Goal: Transaction & Acquisition: Purchase product/service

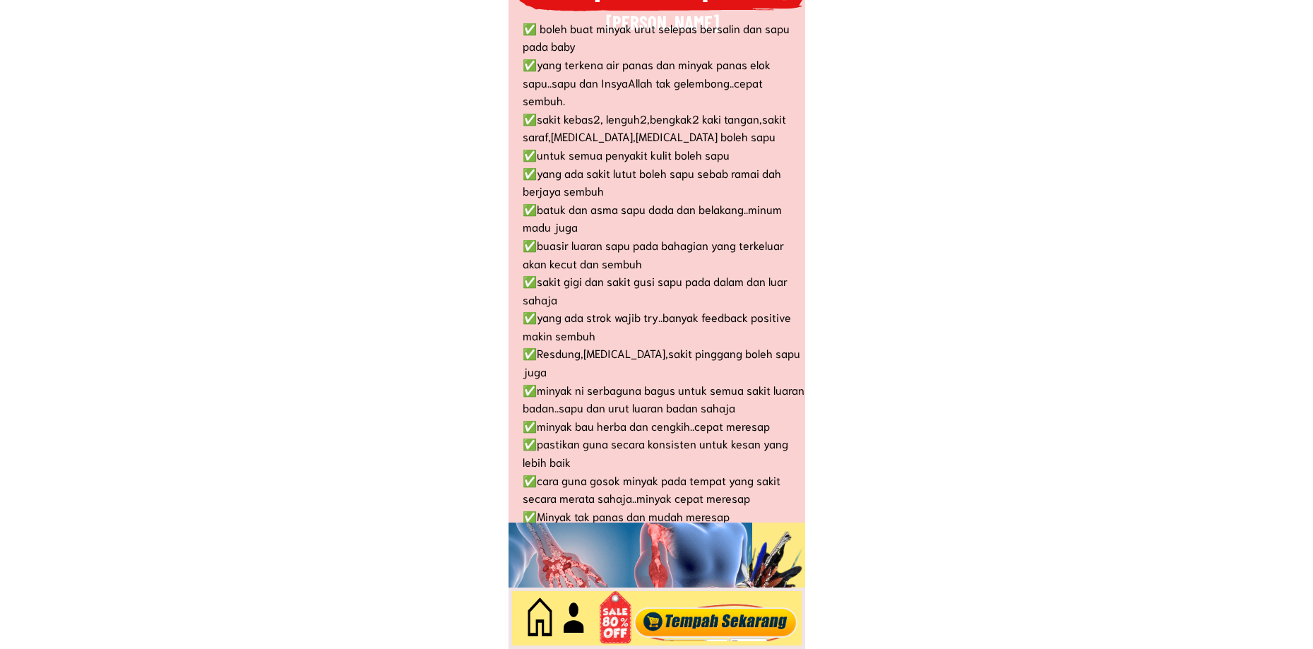
click at [717, 633] on div at bounding box center [715, 618] width 171 height 47
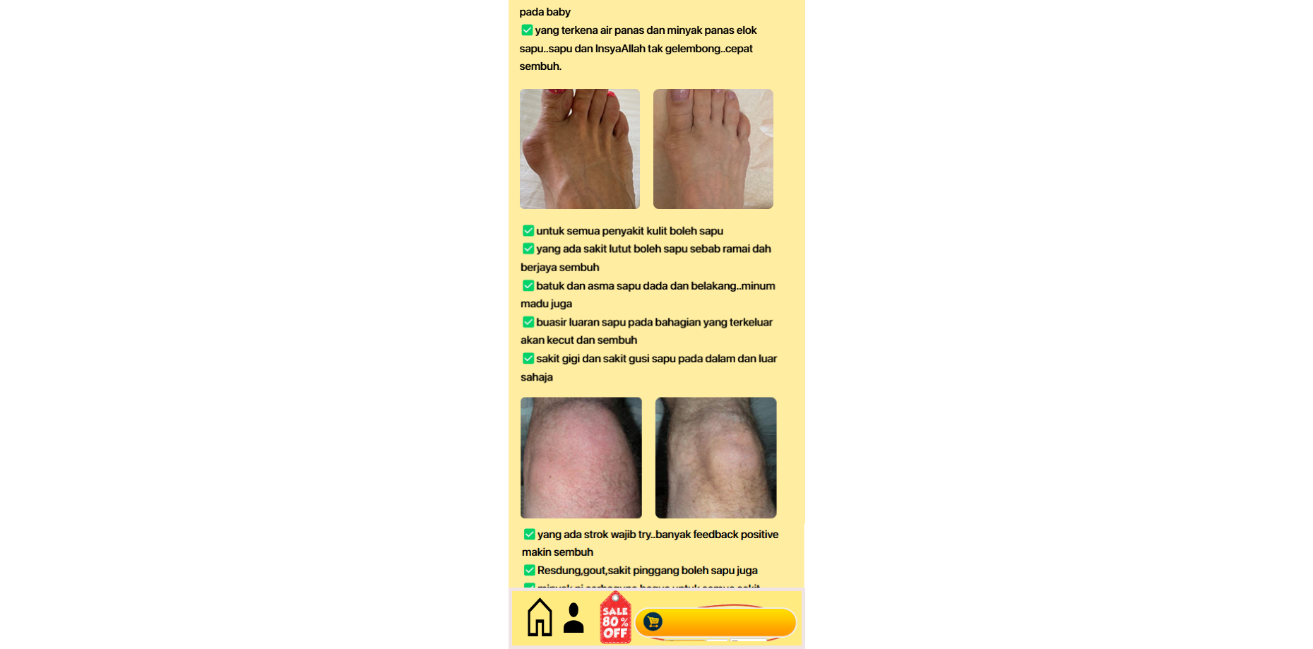
click at [728, 620] on div at bounding box center [715, 618] width 171 height 47
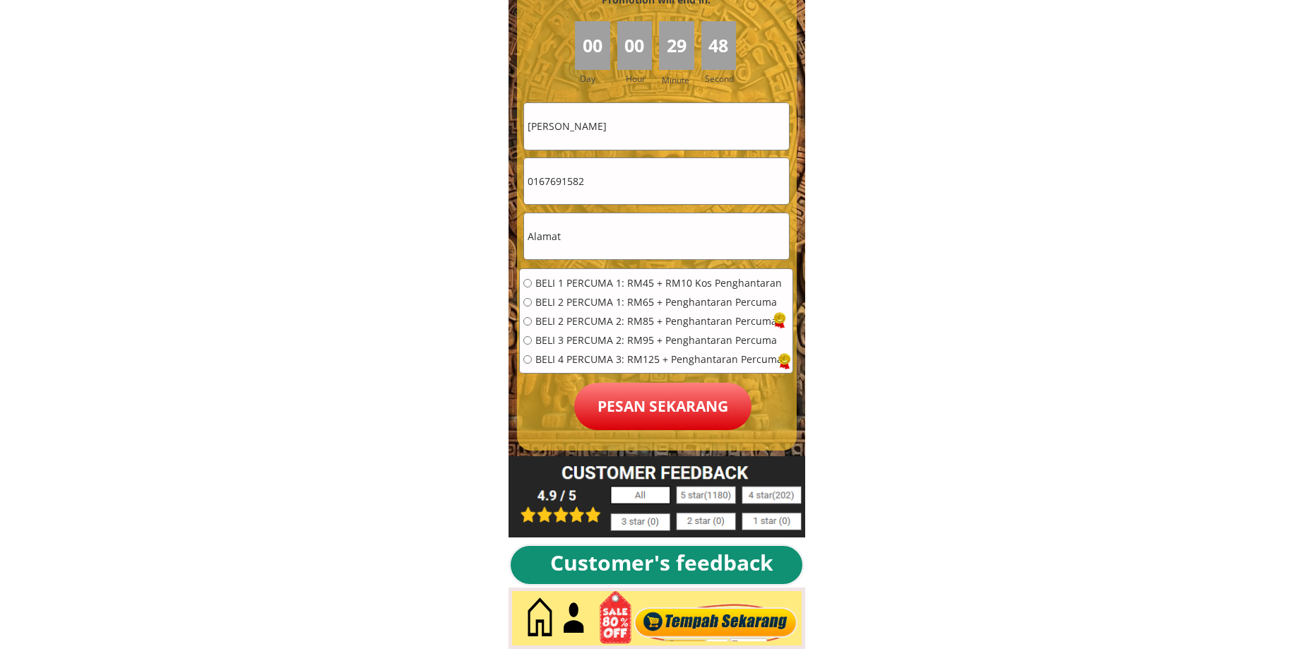
scroll to position [6363, 0]
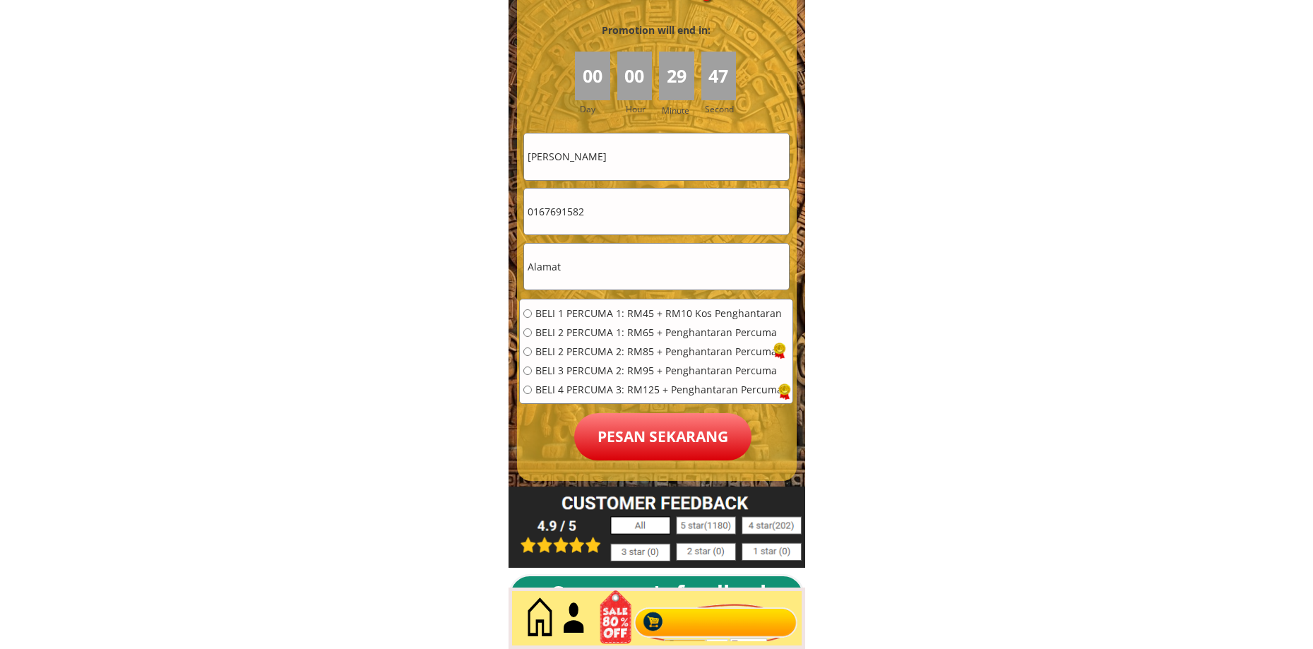
click at [585, 276] on input "text" at bounding box center [656, 267] width 265 height 46
paste input "D368 jalan Bukit setongkol 25200 kuantan pahang Darul Makmur"
type input "D368 jalan Bukit setongkol 25200 kuantan pahang Darul Makmur"
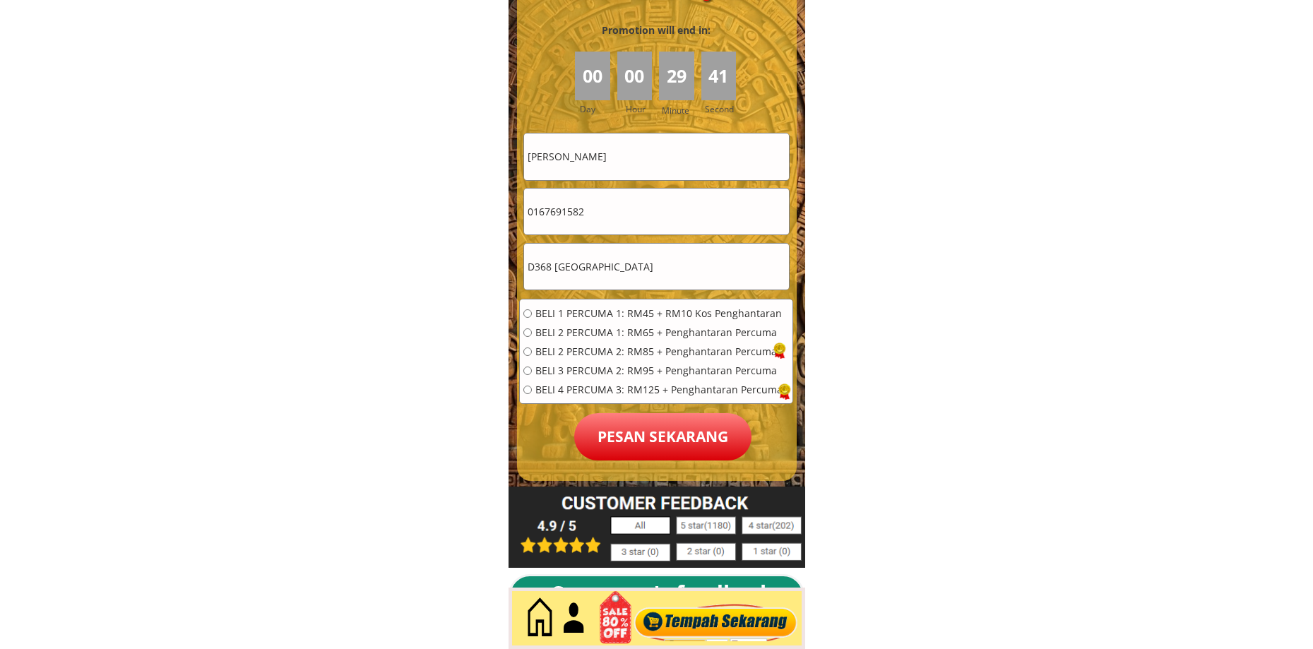
scroll to position [0, 0]
click at [629, 156] on input "Ahmadi Isa" at bounding box center [656, 157] width 265 height 46
click at [634, 156] on input "Ahmadi Isa" at bounding box center [656, 157] width 265 height 46
paste input "[PERSON_NAME]"
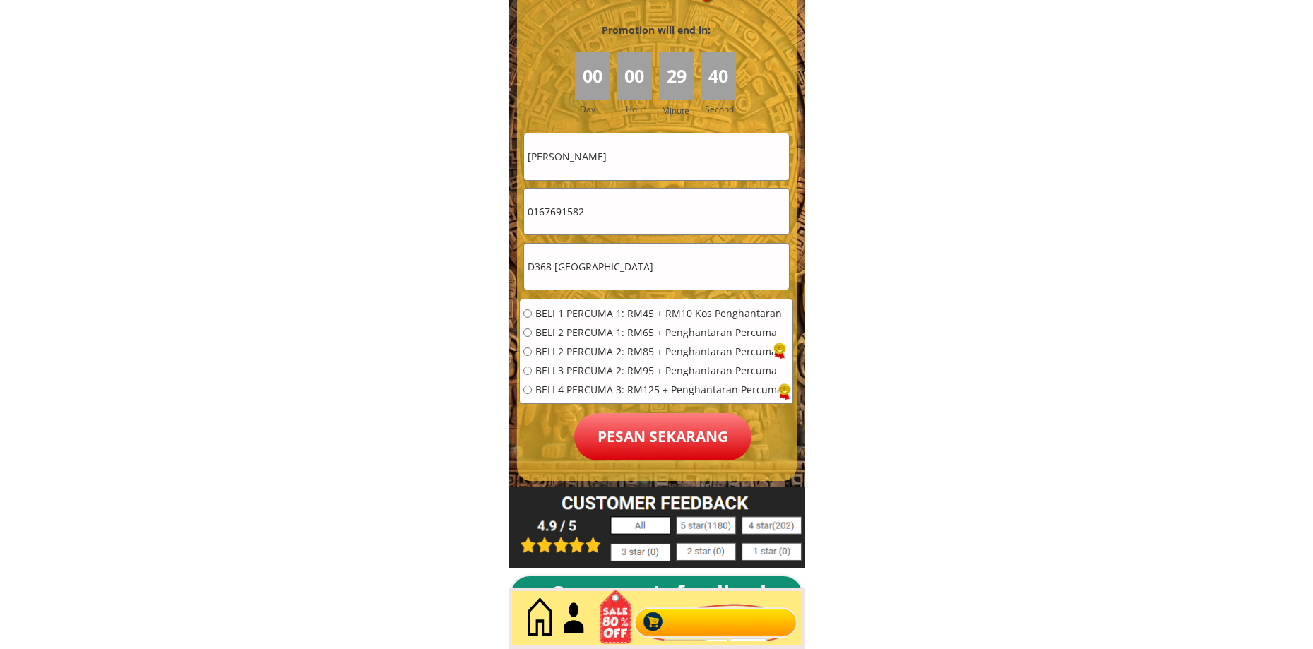
type input "[PERSON_NAME]"
click at [599, 196] on input "0167691582" at bounding box center [656, 212] width 265 height 46
click at [604, 211] on input "0167691582" at bounding box center [656, 212] width 265 height 46
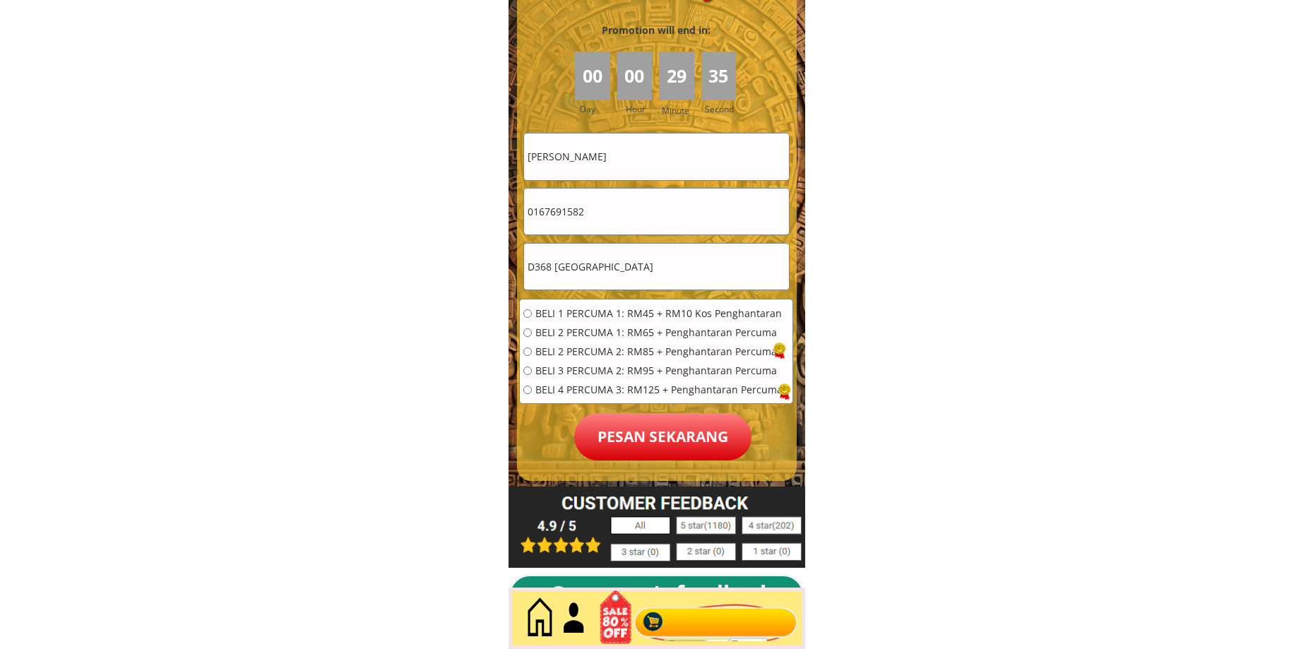
paste input "99268868"
type input "0199268868"
click at [547, 337] on span "BELI 2 PERCUMA 1: RM65 + Penghantaran Percuma" at bounding box center [658, 333] width 247 height 10
radio input "true"
click at [557, 348] on span "BELI 2 PERCUMA 2: RM85 + Penghantaran Percuma" at bounding box center [658, 352] width 247 height 10
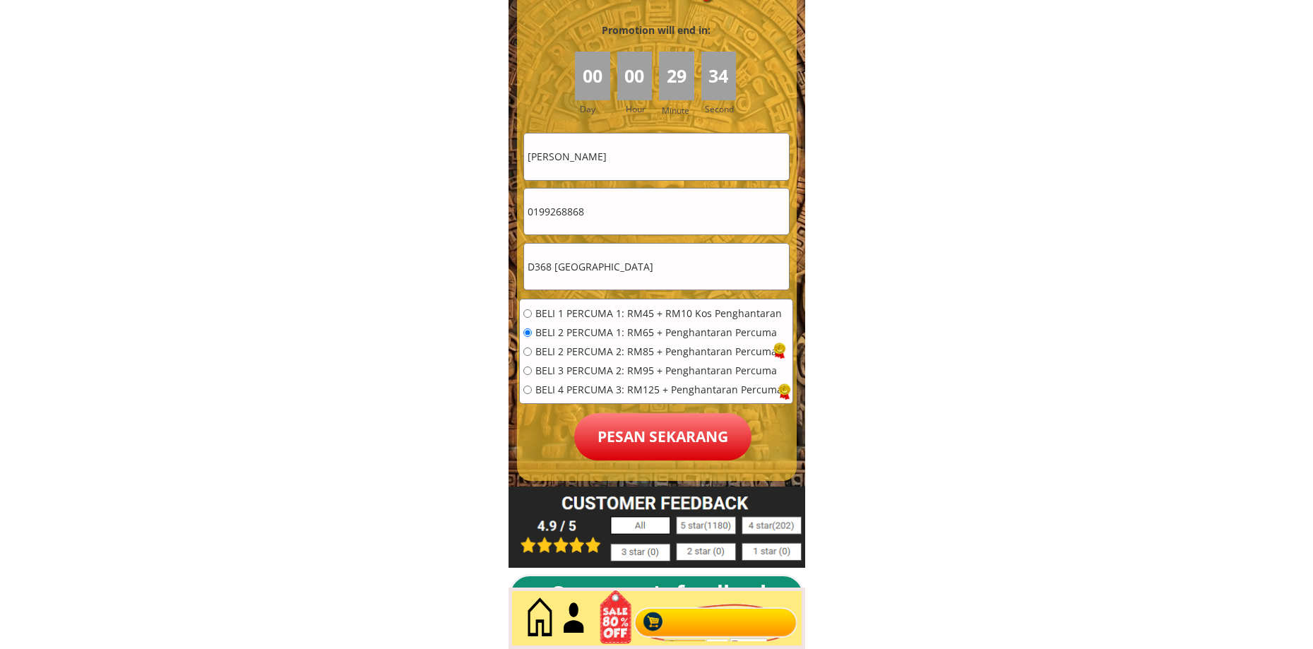
radio input "true"
drag, startPoint x: 625, startPoint y: 433, endPoint x: 633, endPoint y: 427, distance: 10.0
click at [625, 432] on p "Pesan sekarang" at bounding box center [662, 436] width 177 height 47
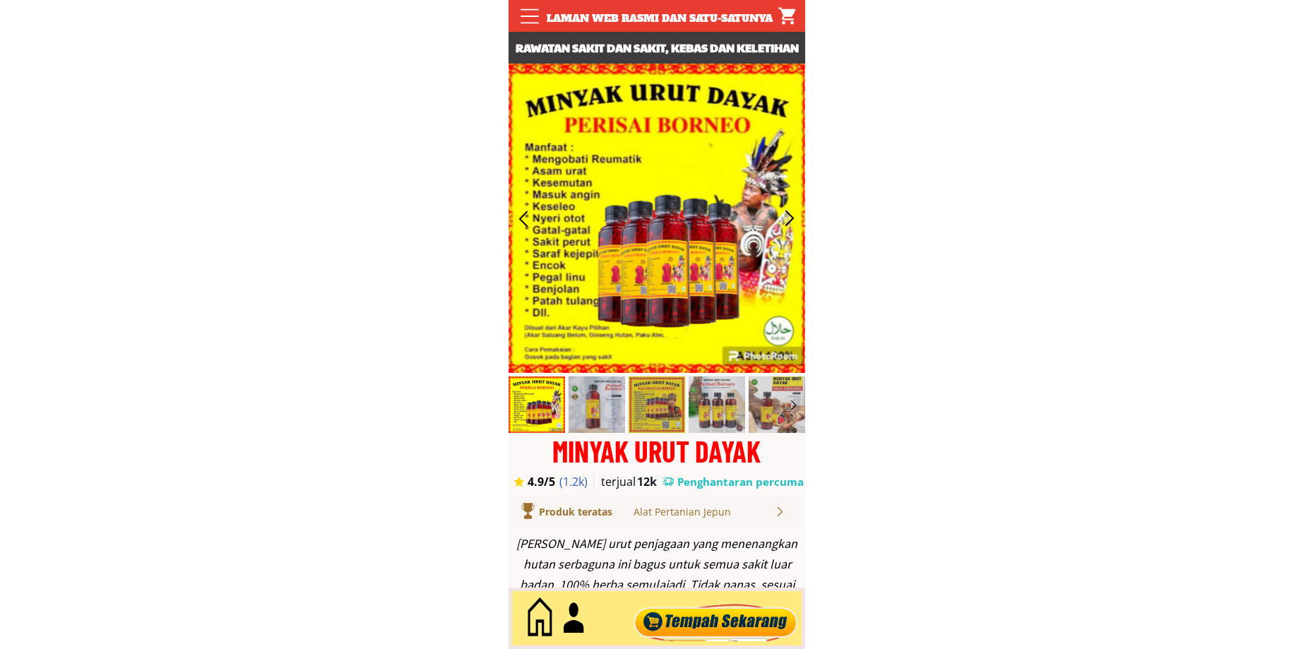
click at [712, 618] on div at bounding box center [715, 618] width 171 height 47
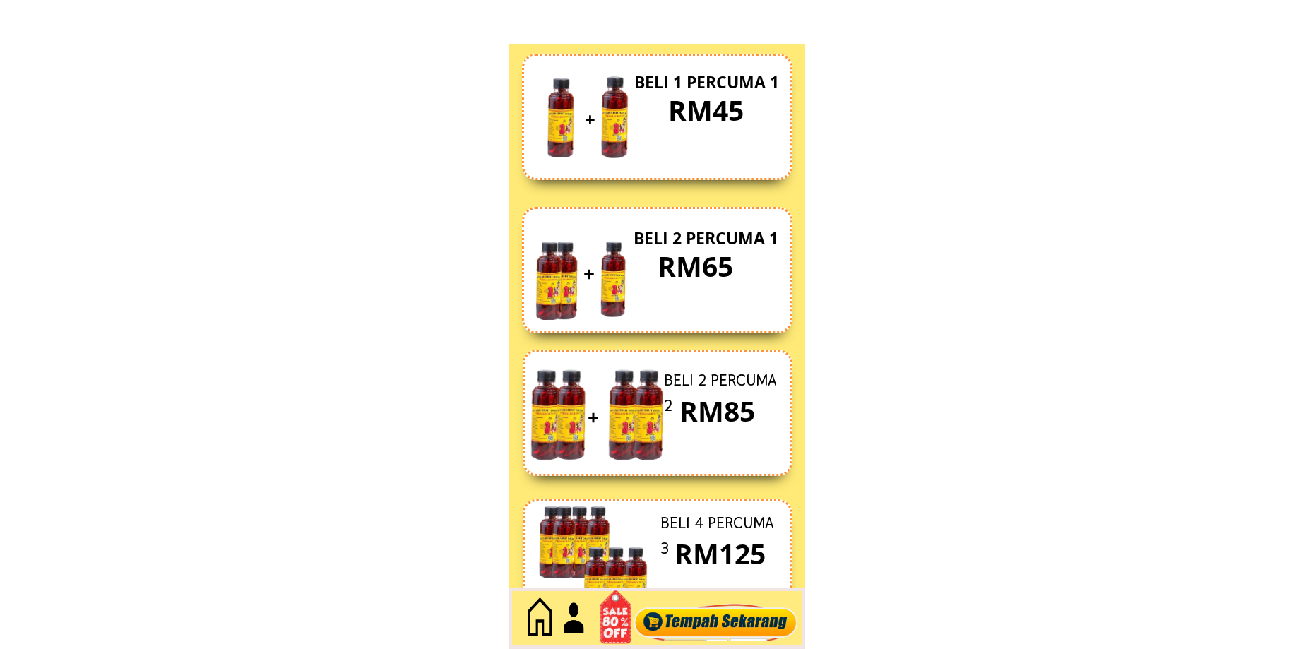
scroll to position [6129, 0]
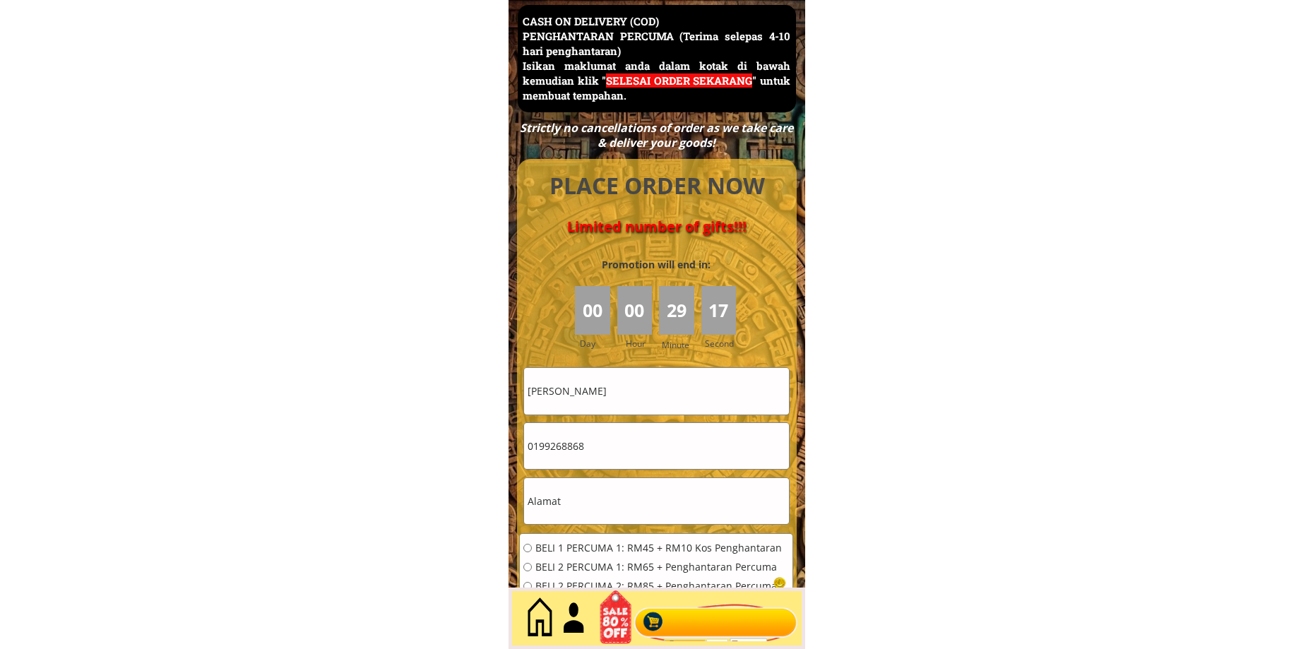
click at [625, 387] on input "[PERSON_NAME]" at bounding box center [656, 391] width 265 height 46
click at [625, 386] on input "[PERSON_NAME]" at bounding box center [656, 391] width 265 height 46
paste input "kamsiah bt sulong"
type input "kamsiah bt sulong"
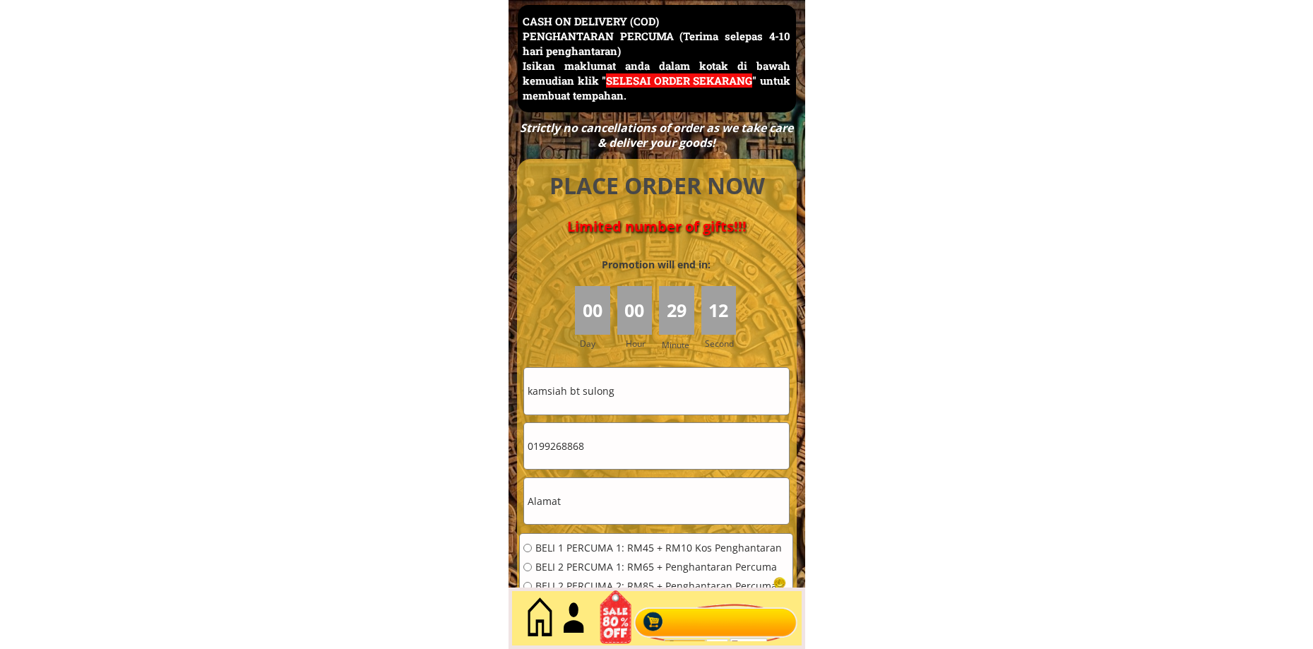
click at [607, 461] on input "0199268868" at bounding box center [656, 446] width 265 height 46
click at [588, 504] on input "text" at bounding box center [656, 501] width 265 height 46
paste input "Lot 155"
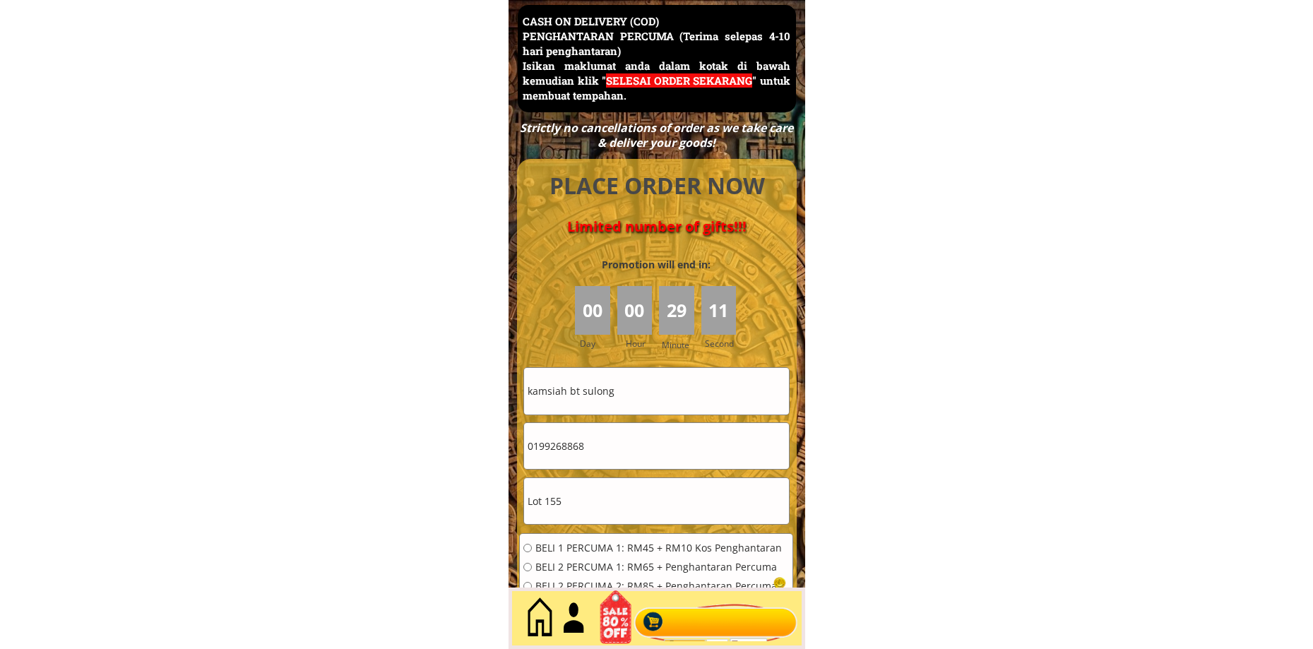
type input "Lot 155"
click at [620, 452] on input "0199268868" at bounding box center [656, 446] width 265 height 46
paste input "[CREDIT_CARD_NUMBER]"
click at [537, 446] on input "[CREDIT_CARD_NUMBER]" at bounding box center [656, 446] width 265 height 46
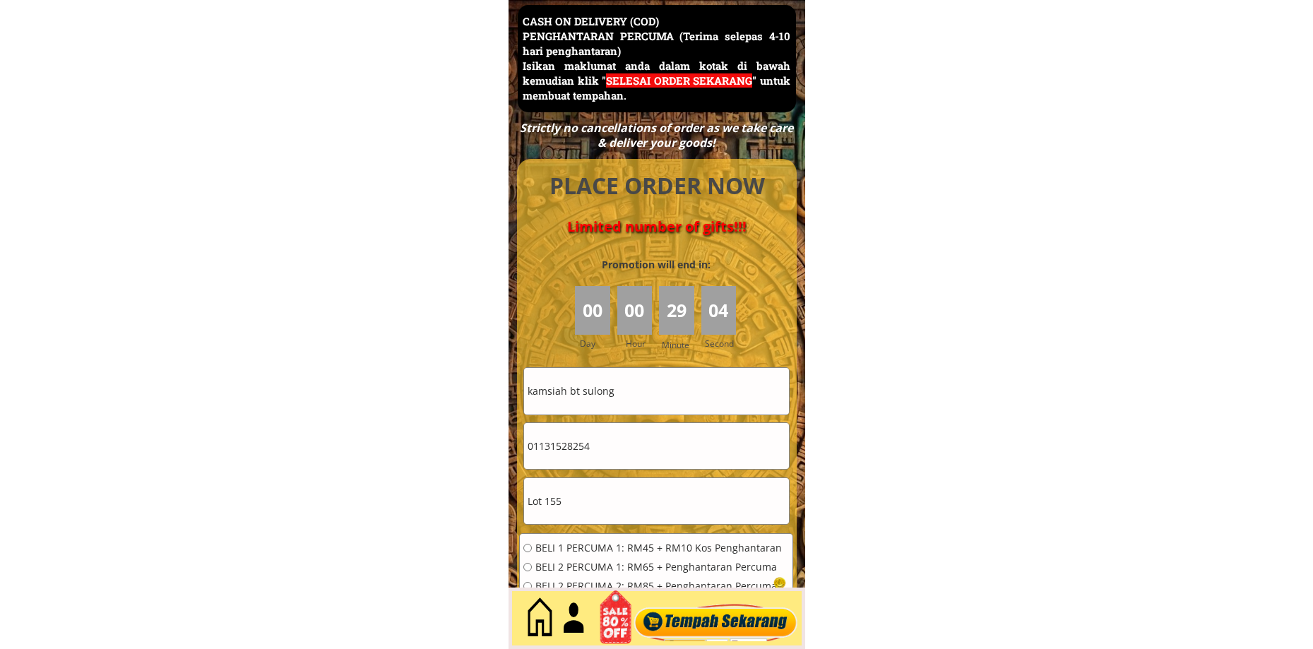
type input "01131528254"
click at [573, 540] on div "BELI 1 PERCUMA 1: RM45 + RM10 Kos Penghantaran BELI 2 PERCUMA 1: RM65 + Penghan…" at bounding box center [656, 591] width 273 height 114
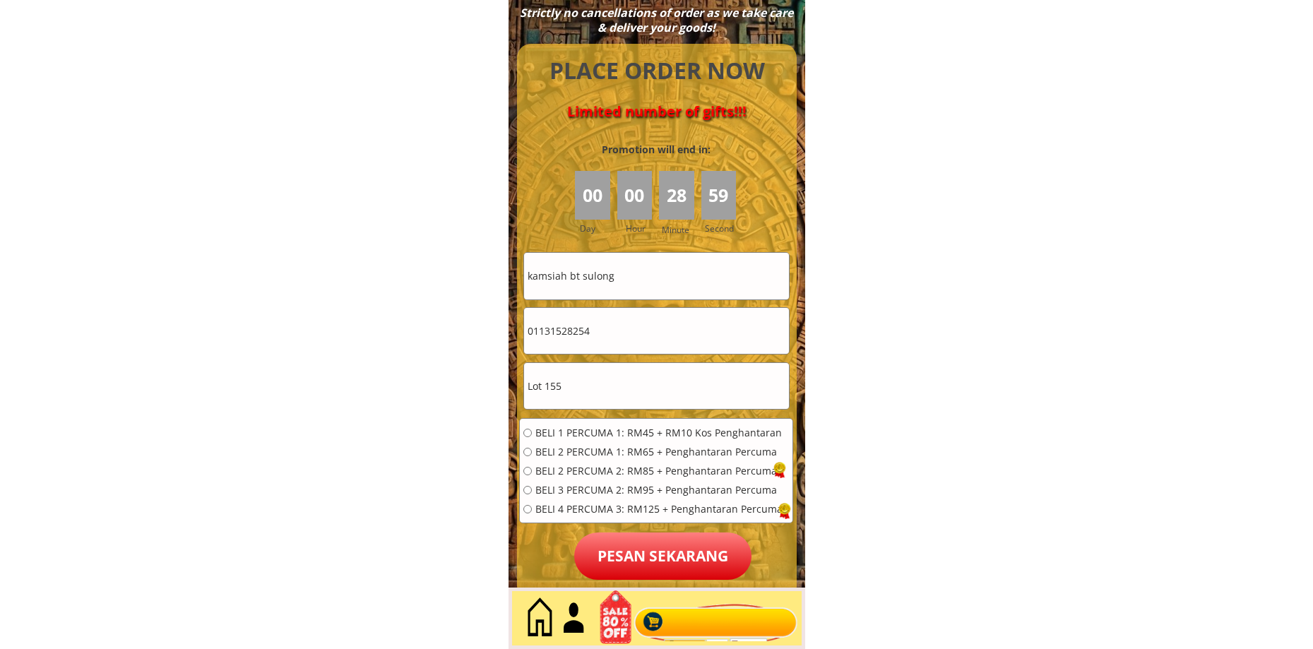
scroll to position [6247, 0]
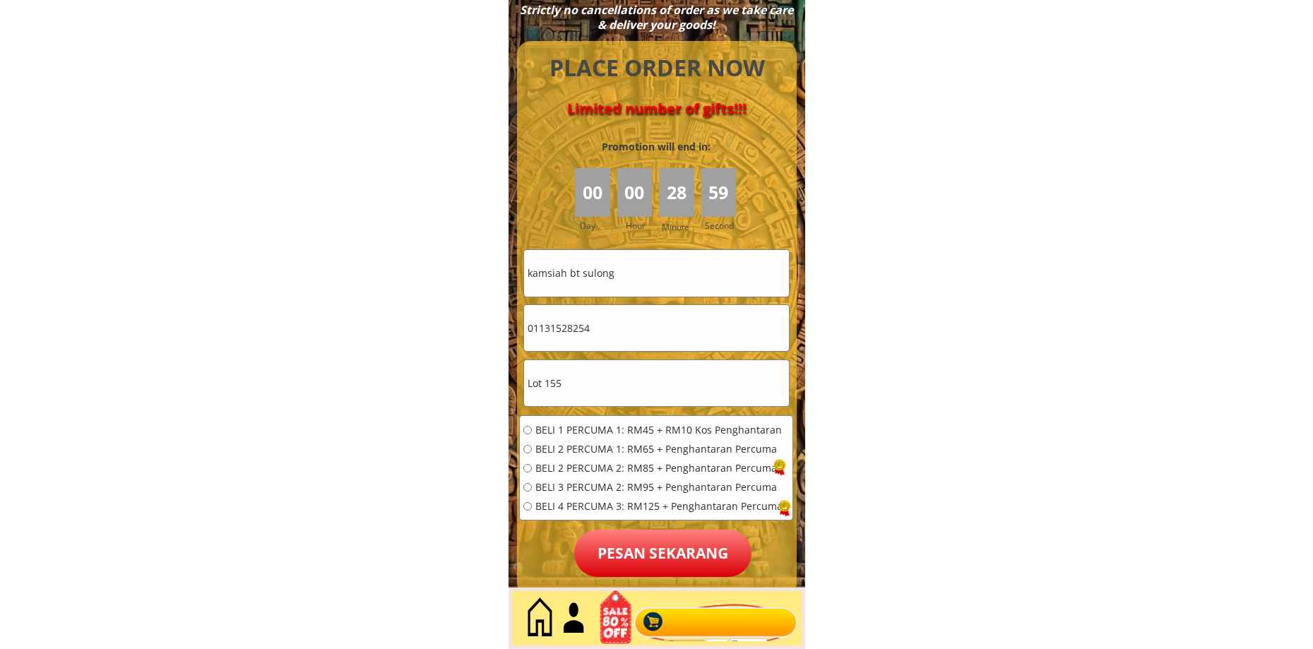
click at [617, 418] on div "BELI 1 PERCUMA 1: RM45 + RM10 Kos Penghantaran BELI 2 PERCUMA 1: RM65 + Penghan…" at bounding box center [656, 473] width 273 height 114
click at [617, 427] on span "BELI 1 PERCUMA 1: RM45 + RM10 Kos Penghantaran" at bounding box center [658, 430] width 247 height 10
radio input "true"
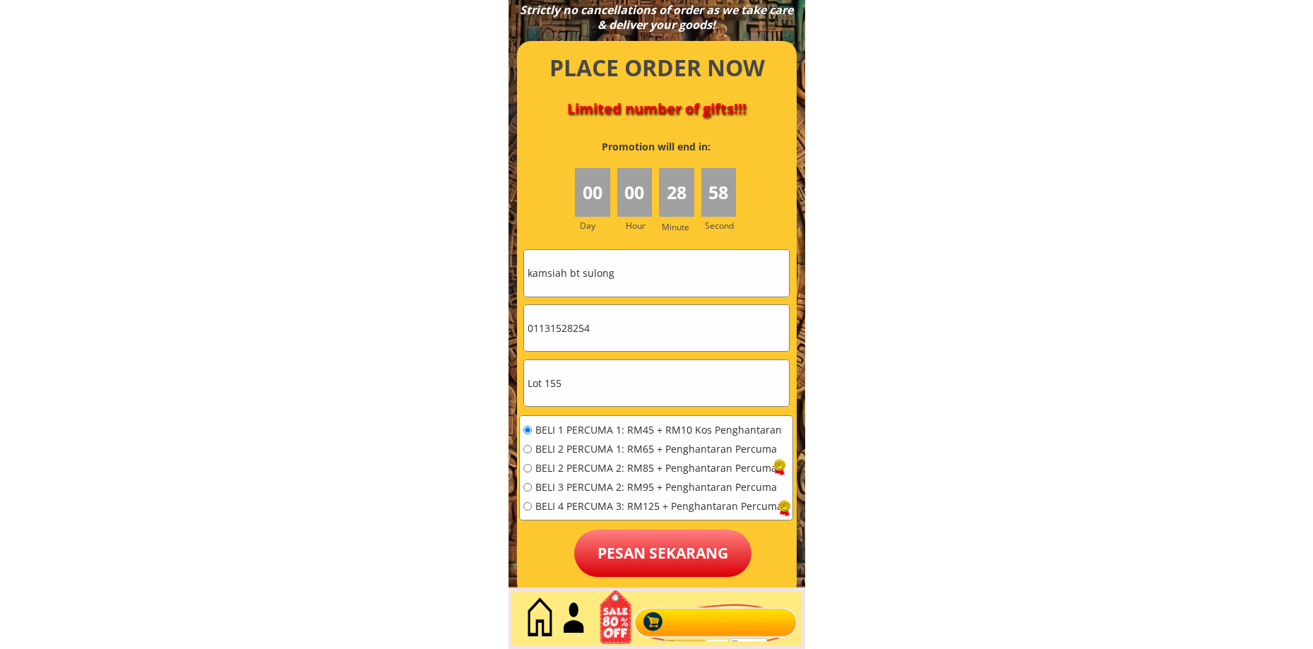
click at [683, 555] on p "Pesan sekarang" at bounding box center [662, 553] width 177 height 47
